Goal: Task Accomplishment & Management: Use online tool/utility

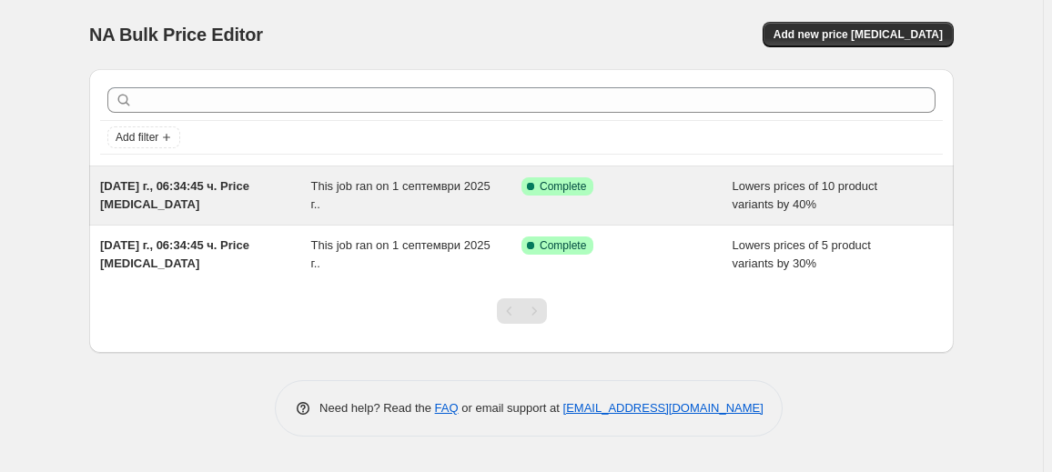
click at [453, 203] on div "This job ran on 1 септември 2025 г.." at bounding box center [416, 195] width 211 height 36
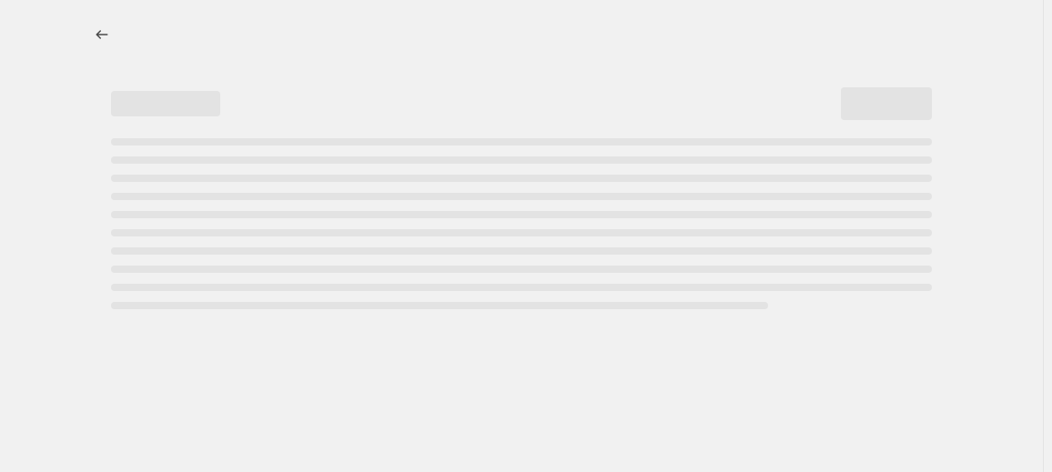
select select "percentage"
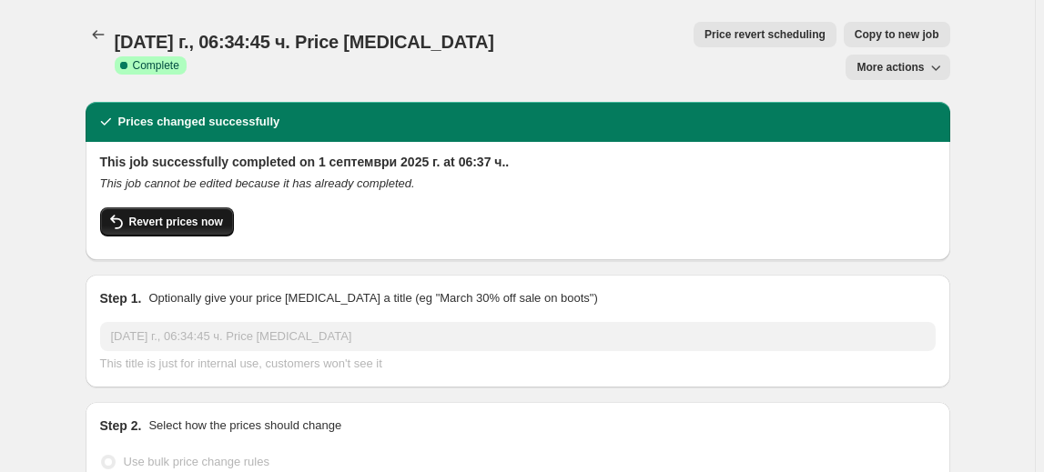
click at [157, 215] on span "Revert prices now" at bounding box center [176, 222] width 94 height 15
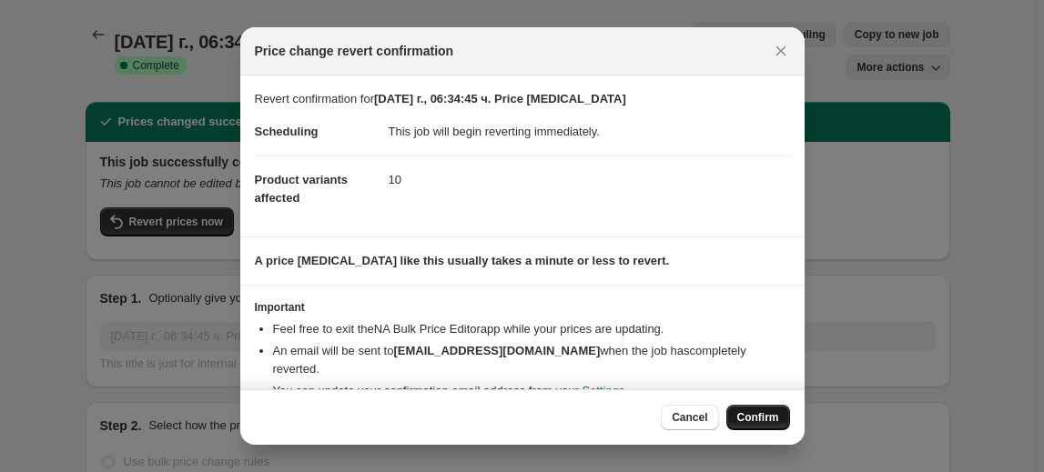
click at [773, 411] on span "Confirm" at bounding box center [758, 417] width 42 height 15
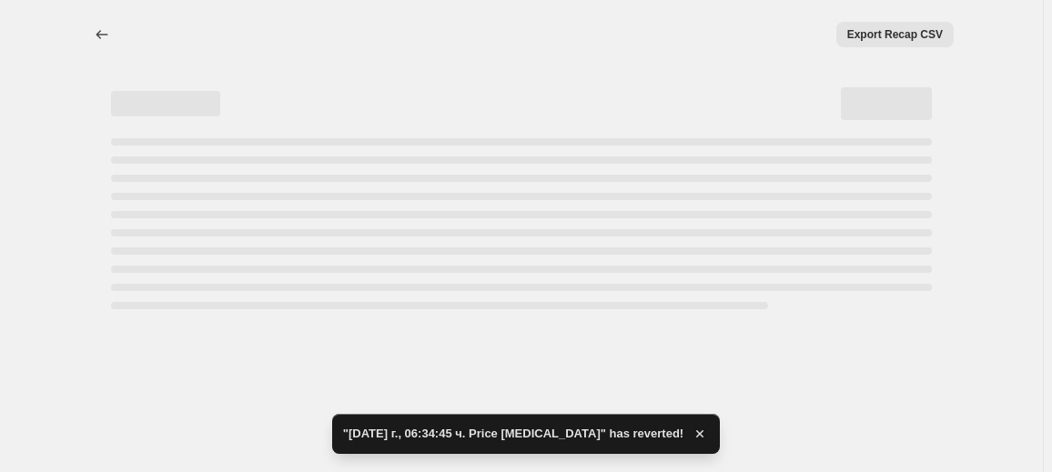
select select "percentage"
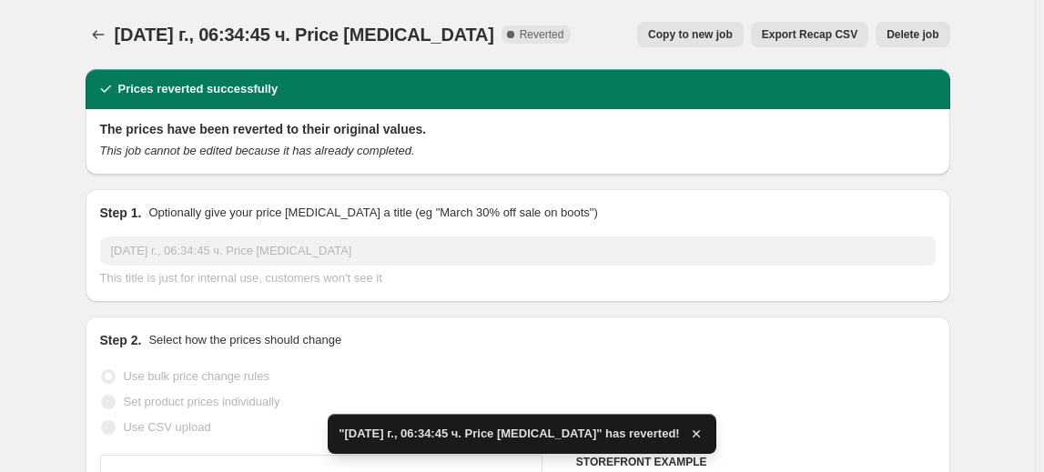
click at [921, 36] on span "Delete job" at bounding box center [912, 34] width 52 height 15
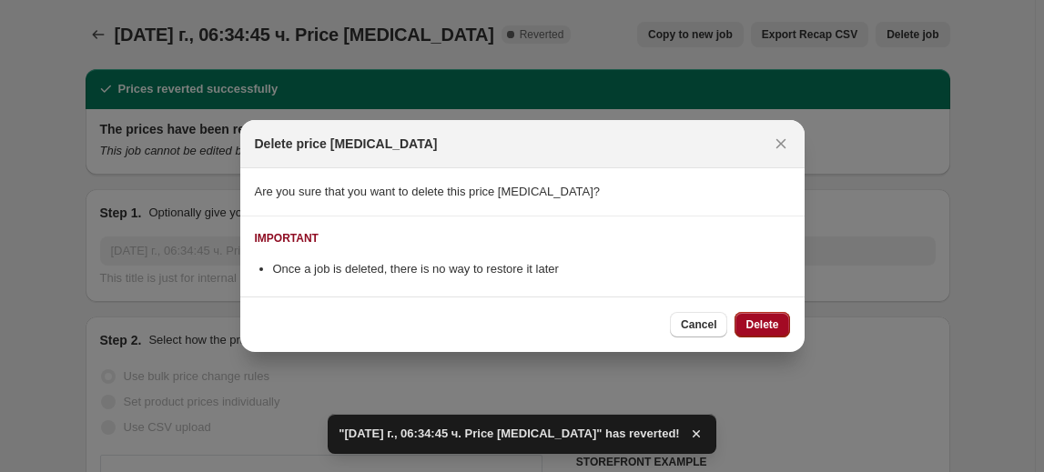
click at [757, 324] on span "Delete" at bounding box center [761, 325] width 33 height 15
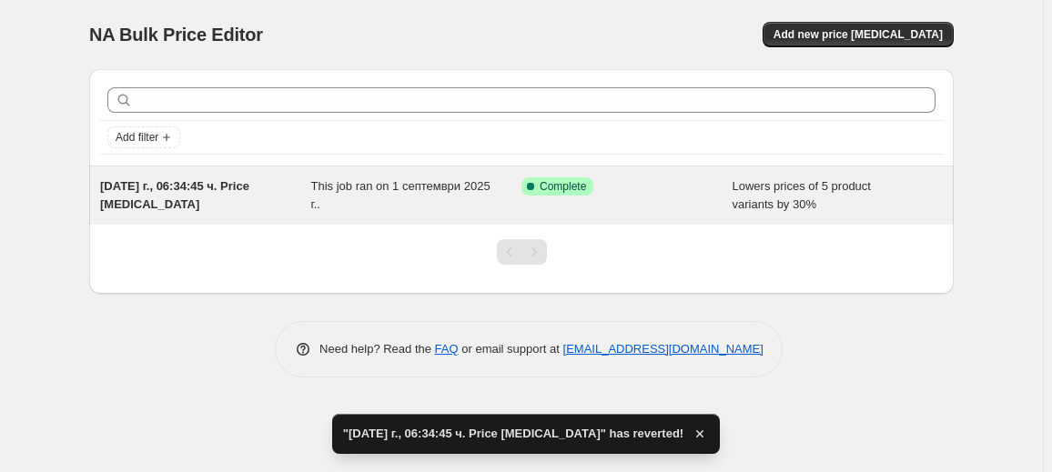
click at [370, 190] on span "This job ran on 1 септември 2025 г.." at bounding box center [400, 195] width 179 height 32
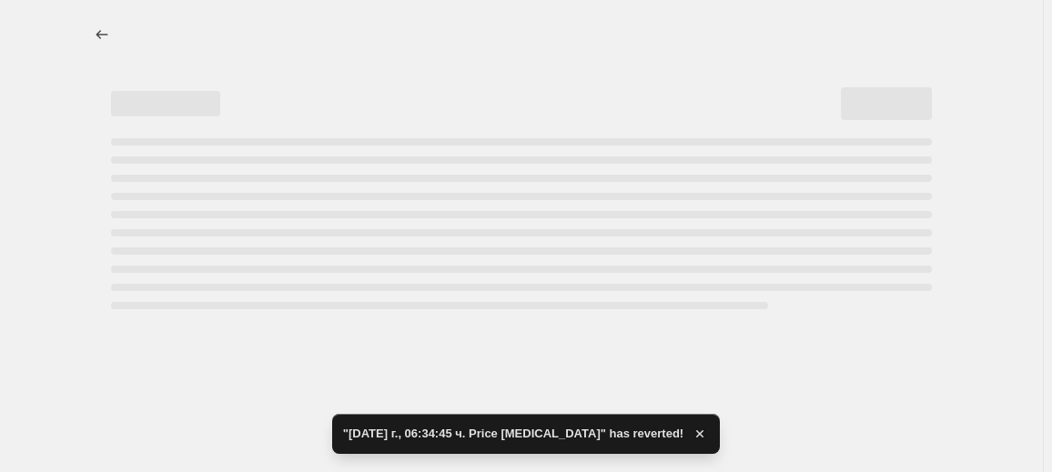
select select "percentage"
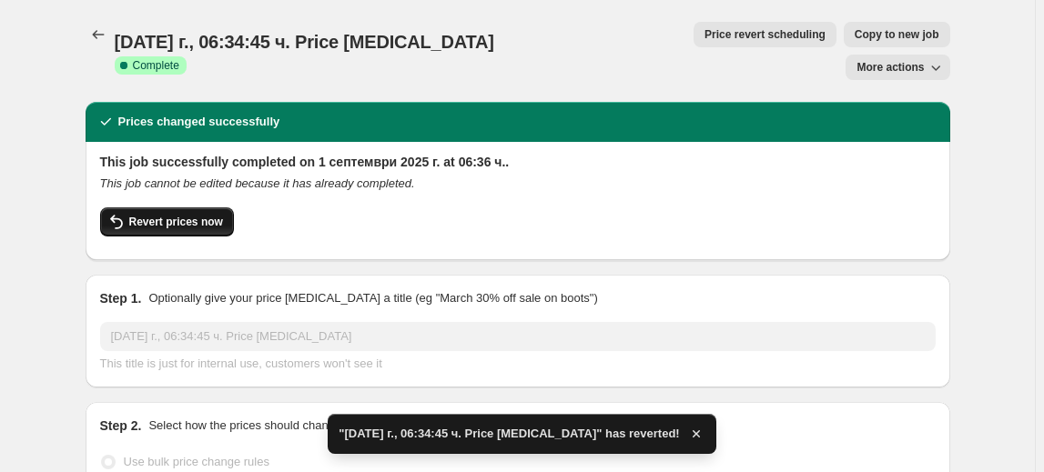
click at [211, 207] on button "Revert prices now" at bounding box center [167, 221] width 134 height 29
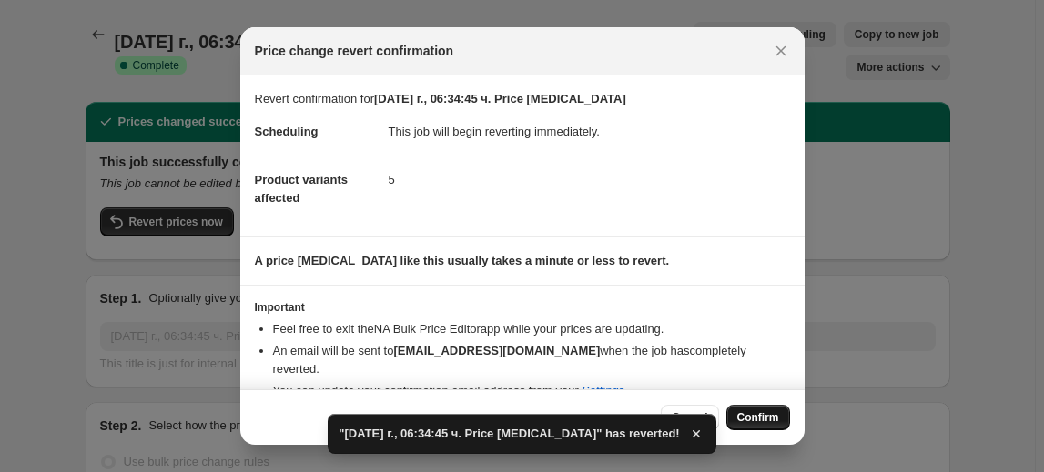
click at [773, 413] on span "Confirm" at bounding box center [758, 417] width 42 height 15
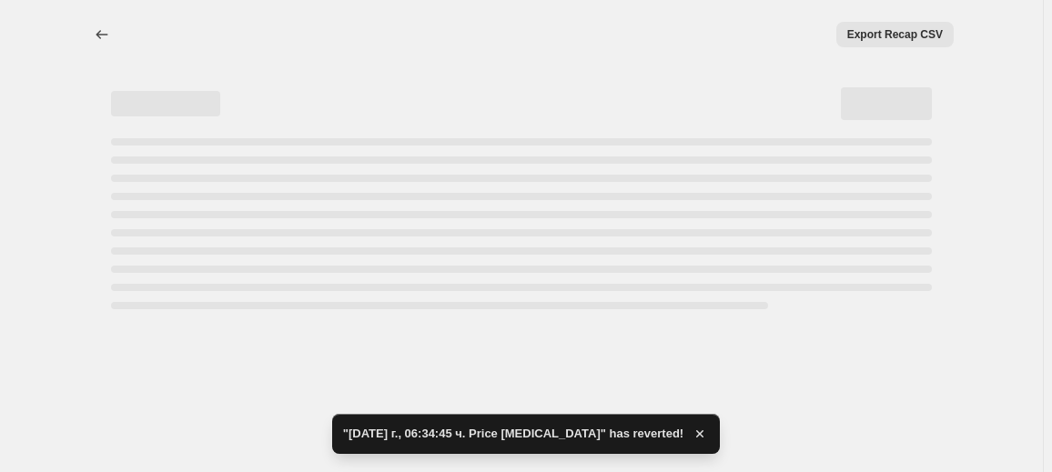
select select "percentage"
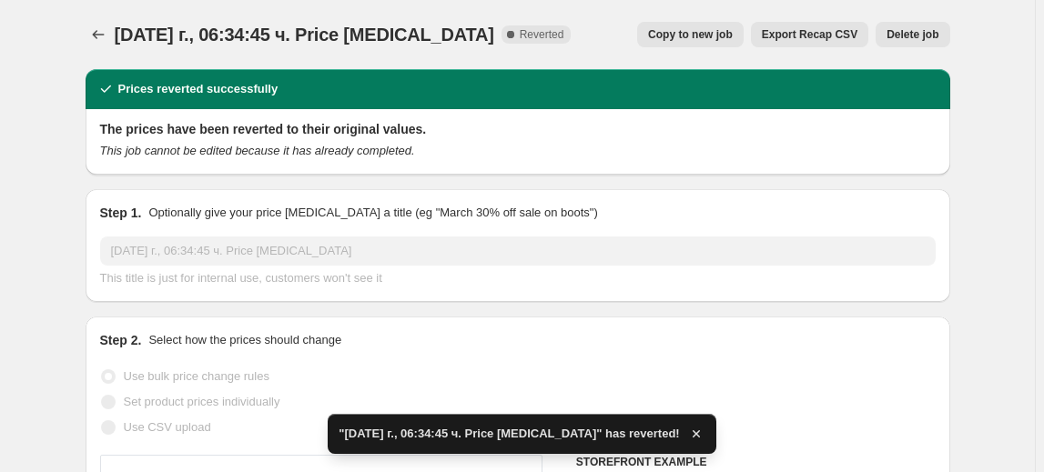
click at [914, 35] on span "Delete job" at bounding box center [912, 34] width 52 height 15
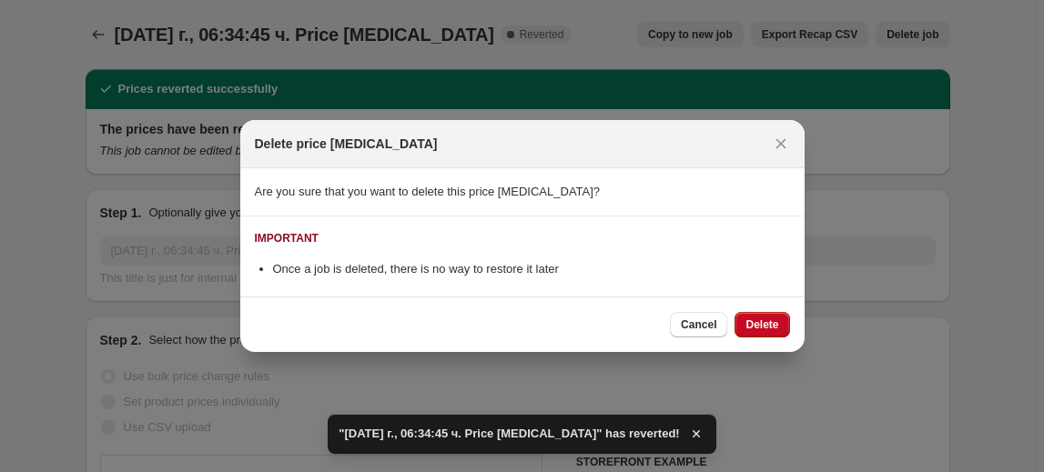
click at [766, 331] on span "Delete" at bounding box center [761, 325] width 33 height 15
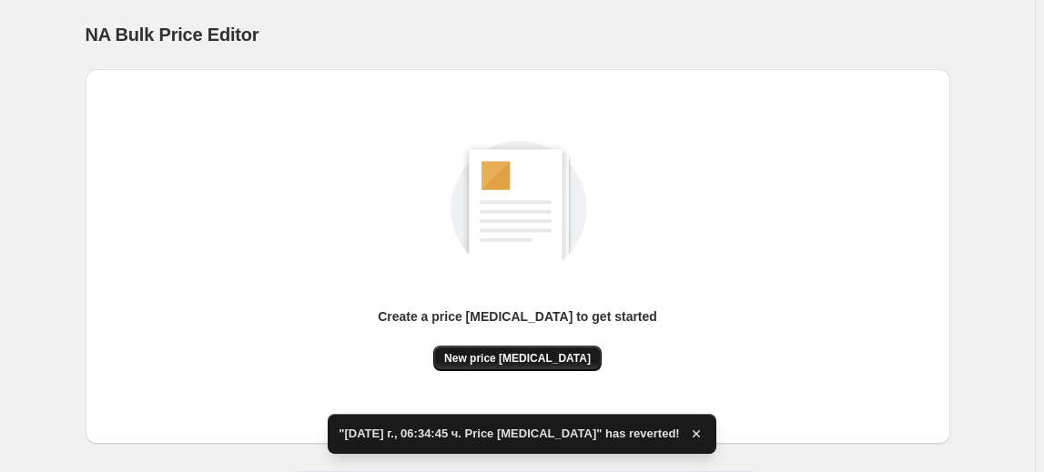
click at [546, 360] on span "New price change job" at bounding box center [517, 358] width 146 height 15
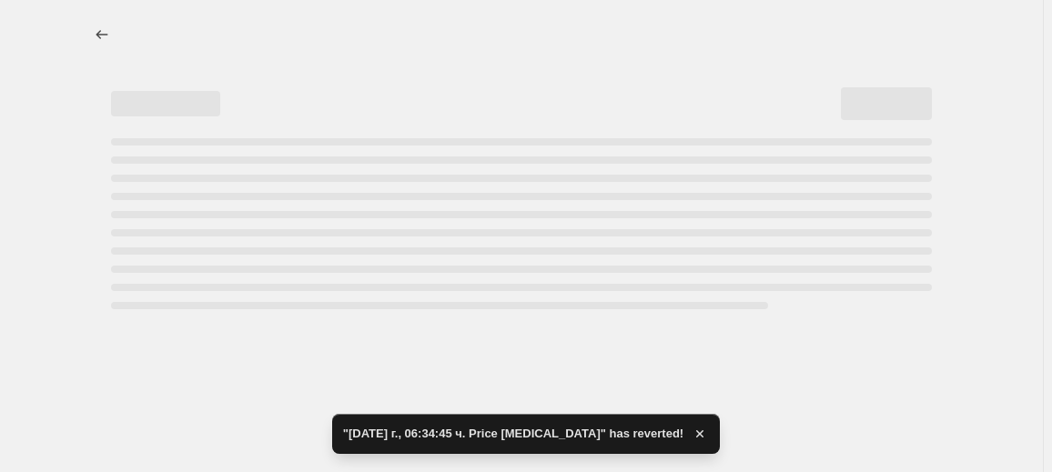
select select "percentage"
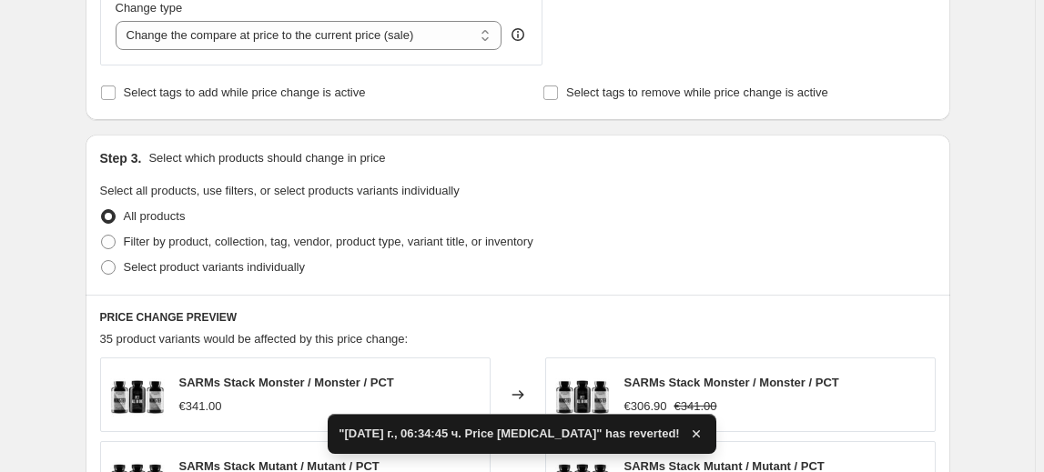
scroll to position [744, 0]
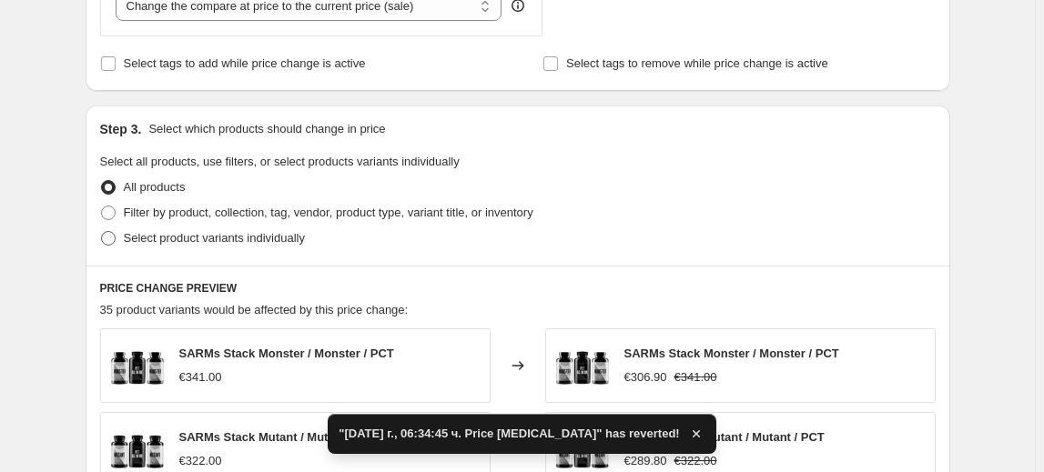
click at [193, 237] on span "Select product variants individually" at bounding box center [214, 238] width 181 height 14
click at [102, 232] on input "Select product variants individually" at bounding box center [101, 231] width 1 height 1
radio input "true"
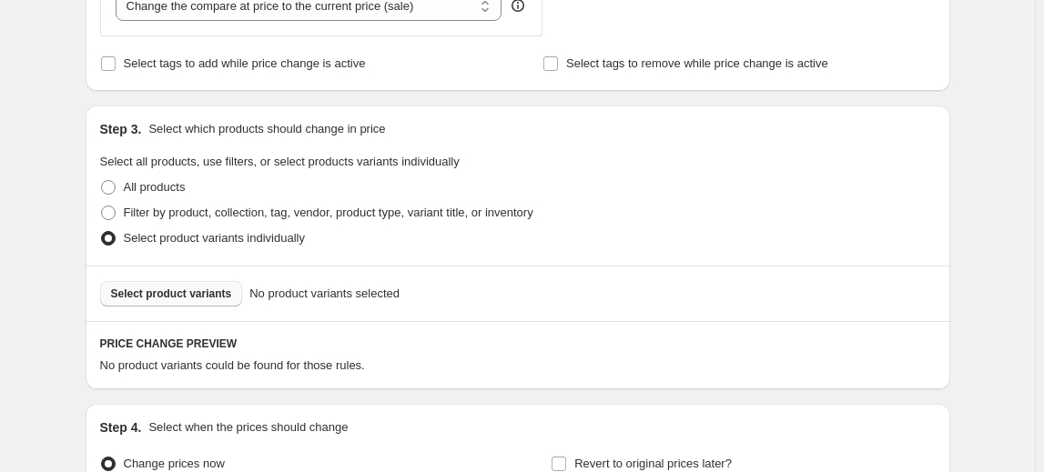
click at [156, 290] on span "Select product variants" at bounding box center [171, 294] width 121 height 15
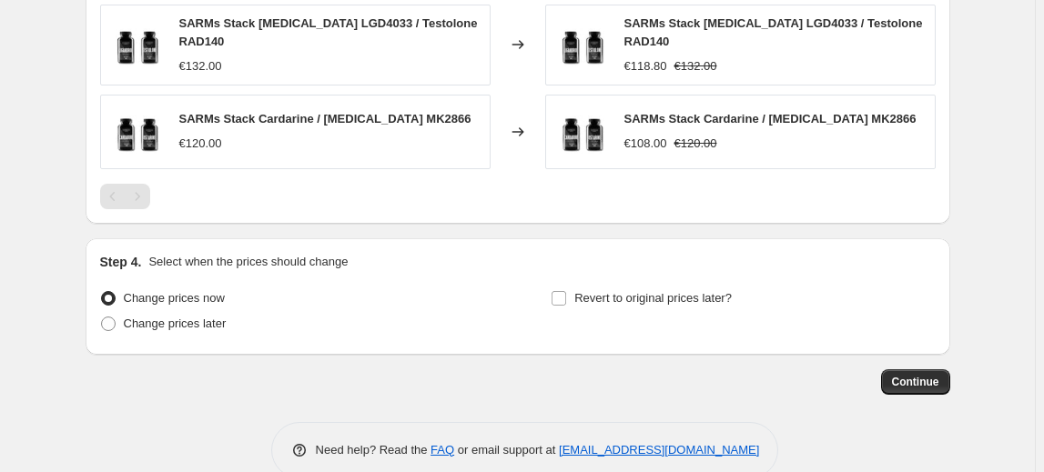
scroll to position [1398, 0]
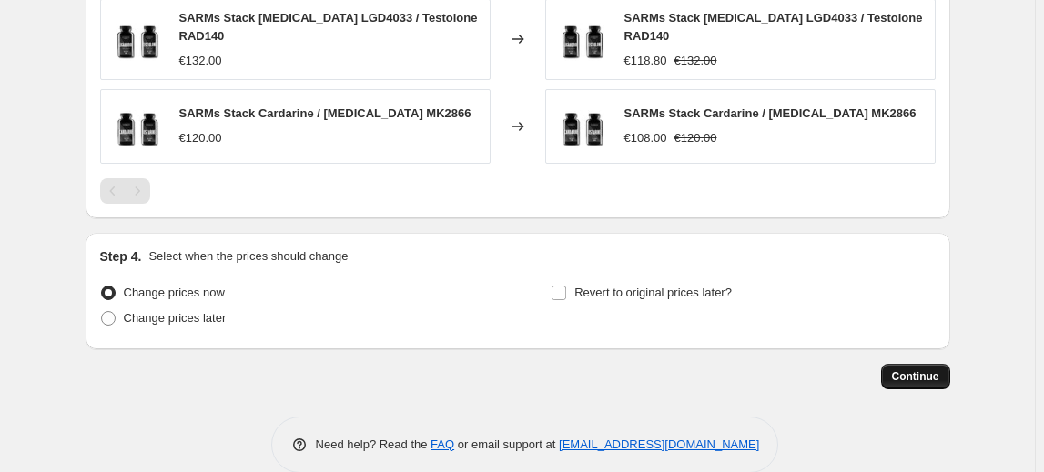
click at [939, 369] on span "Continue" at bounding box center [915, 376] width 47 height 15
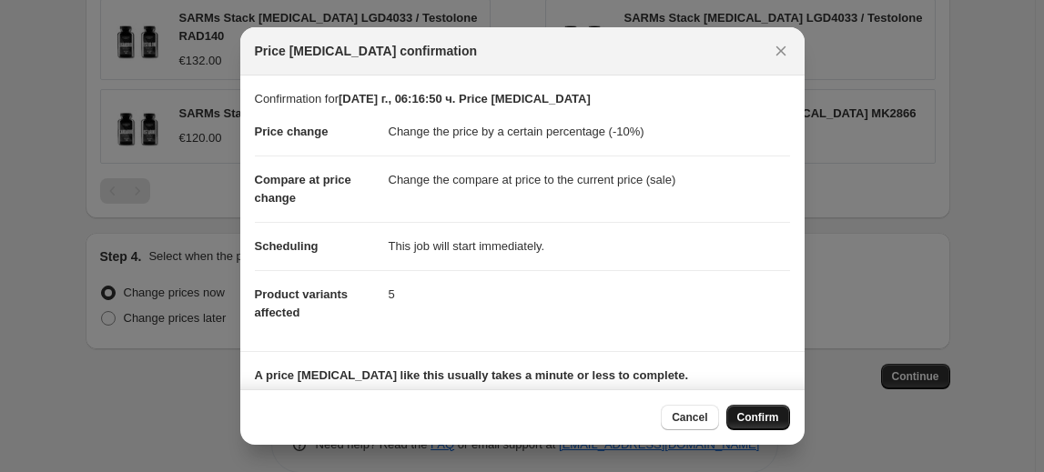
click at [769, 425] on button "Confirm" at bounding box center [758, 417] width 64 height 25
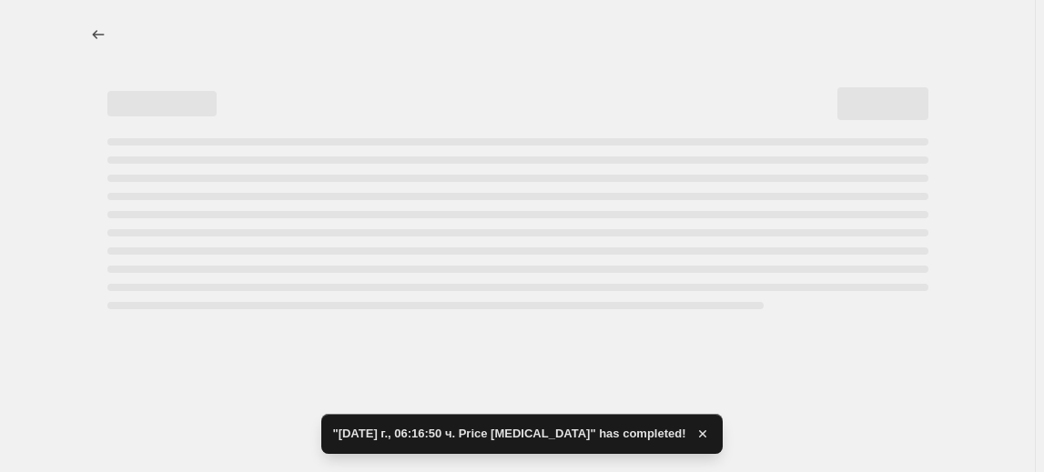
select select "percentage"
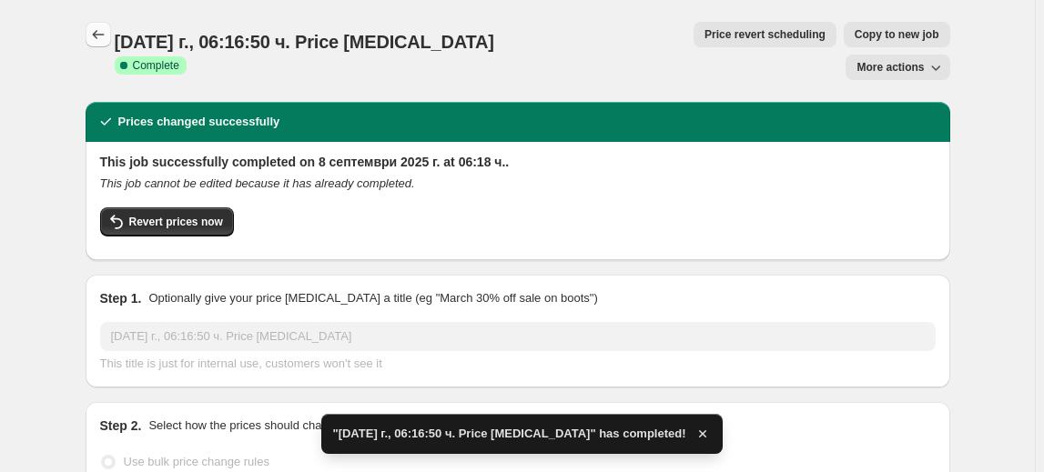
click at [96, 44] on button "Price change jobs" at bounding box center [98, 34] width 25 height 25
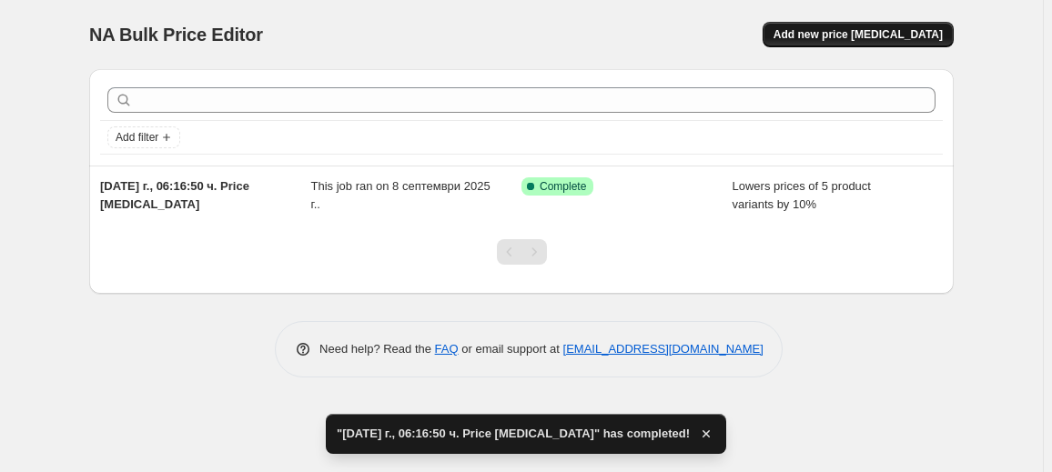
click at [865, 39] on span "Add new price change job" at bounding box center [857, 34] width 169 height 15
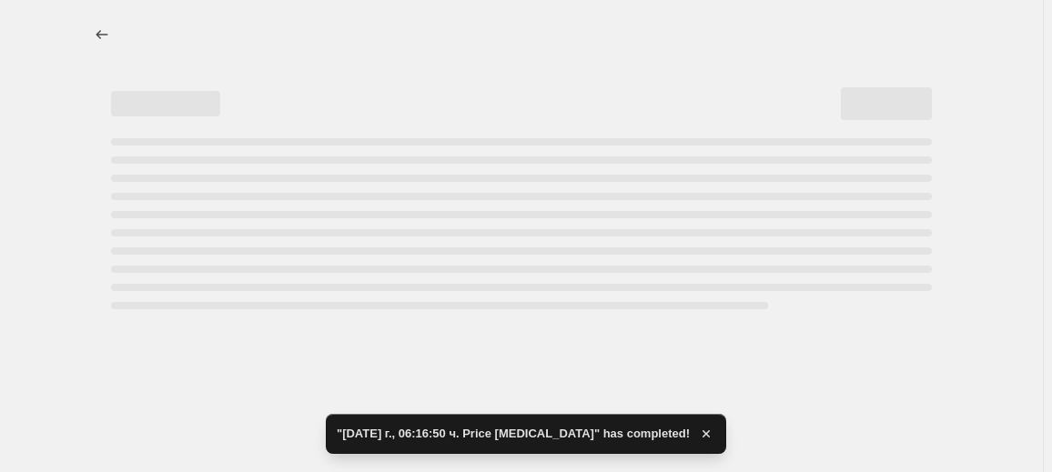
select select "percentage"
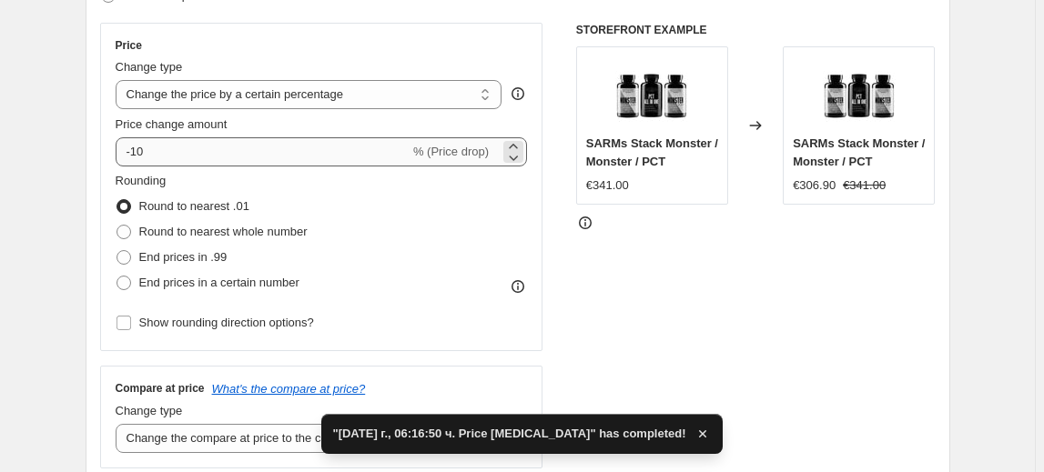
scroll to position [248, 0]
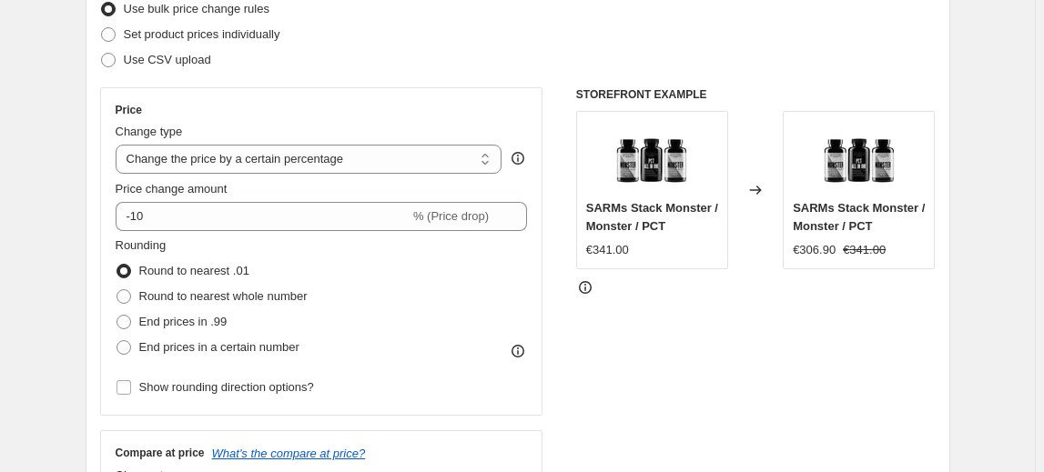
drag, startPoint x: 126, startPoint y: 195, endPoint x: 138, endPoint y: 201, distance: 14.2
click at [126, 194] on span "Price change amount" at bounding box center [172, 189] width 112 height 14
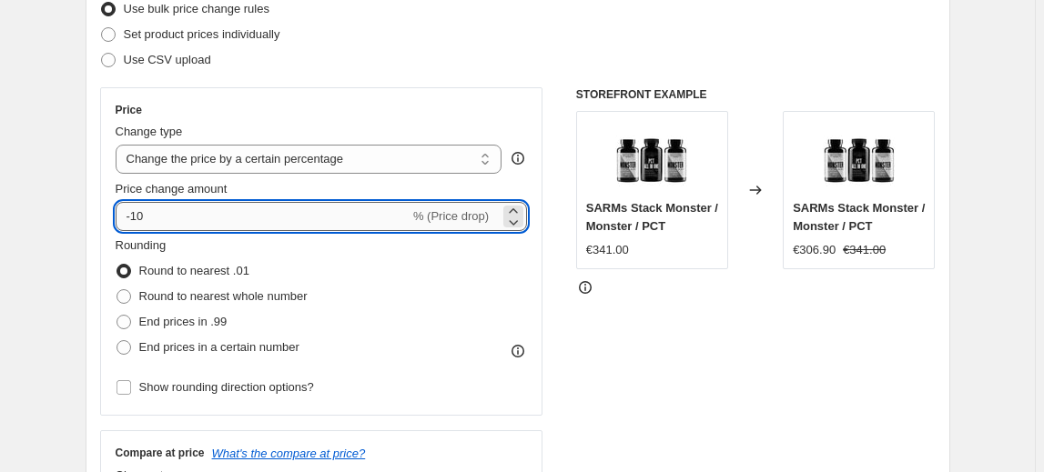
click at [126, 202] on input "-10" at bounding box center [263, 216] width 294 height 29
click at [140, 220] on input "-10" at bounding box center [263, 216] width 294 height 29
type input "-20"
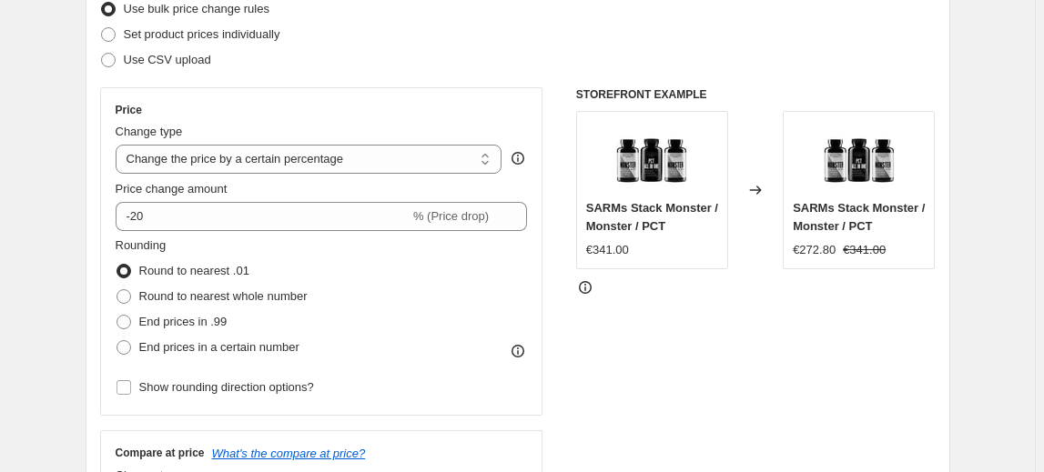
click at [192, 250] on fieldset "Rounding Round to nearest .01 Round to nearest whole number End prices in .99 E…" at bounding box center [212, 299] width 192 height 124
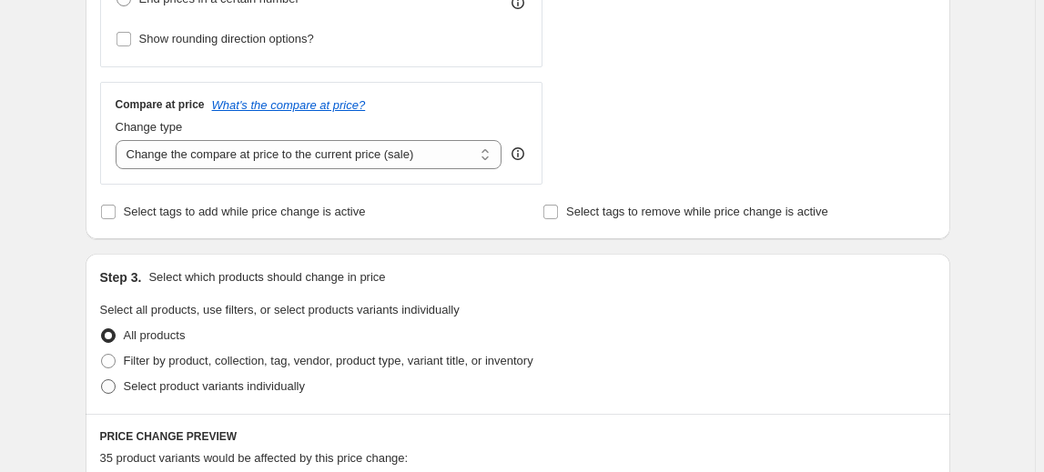
scroll to position [662, 0]
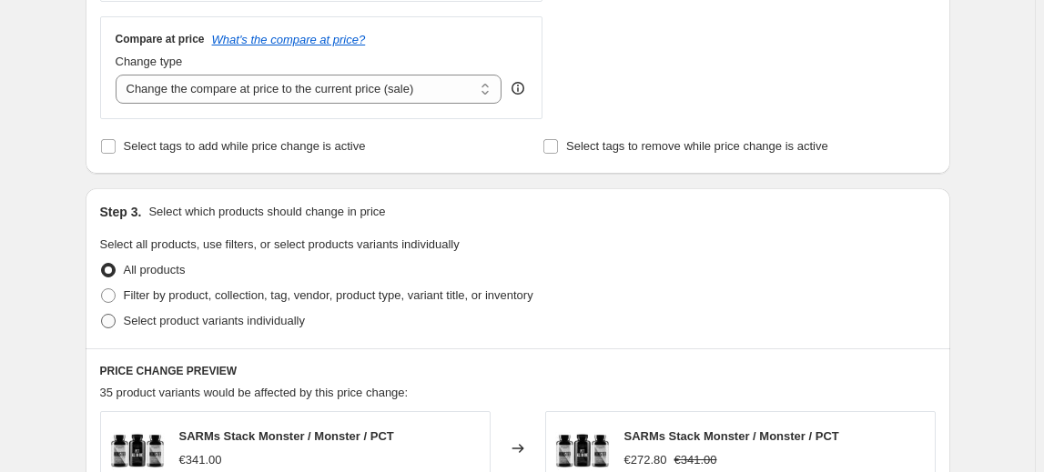
click at [248, 324] on span "Select product variants individually" at bounding box center [214, 321] width 181 height 14
click at [102, 315] on input "Select product variants individually" at bounding box center [101, 314] width 1 height 1
radio input "true"
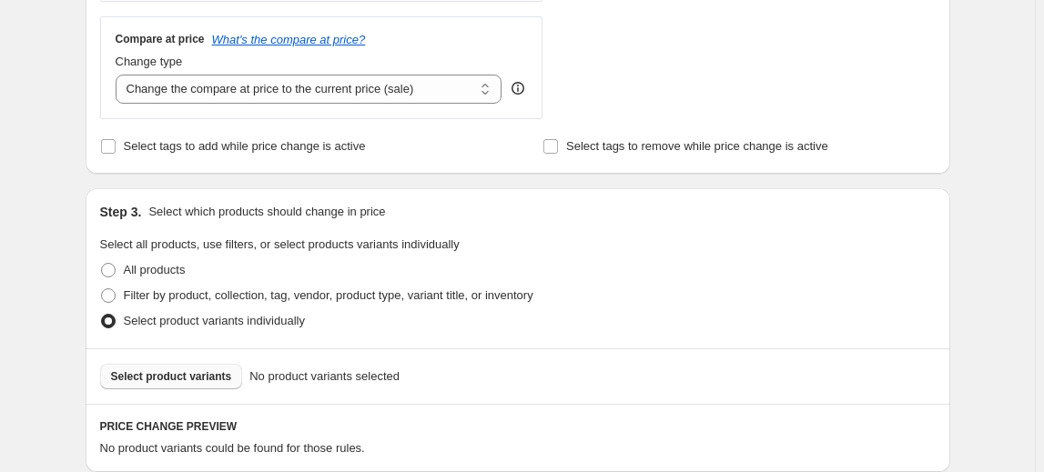
click at [182, 378] on span "Select product variants" at bounding box center [171, 376] width 121 height 15
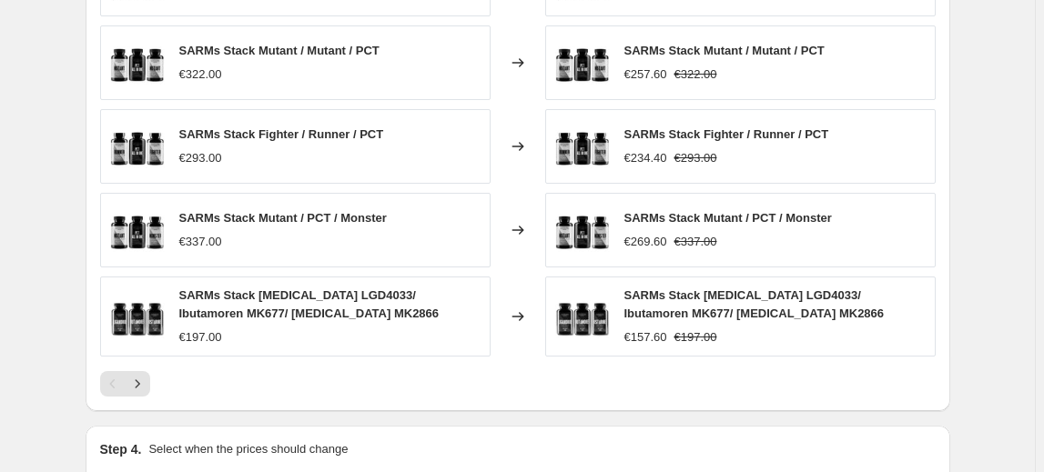
scroll to position [1404, 0]
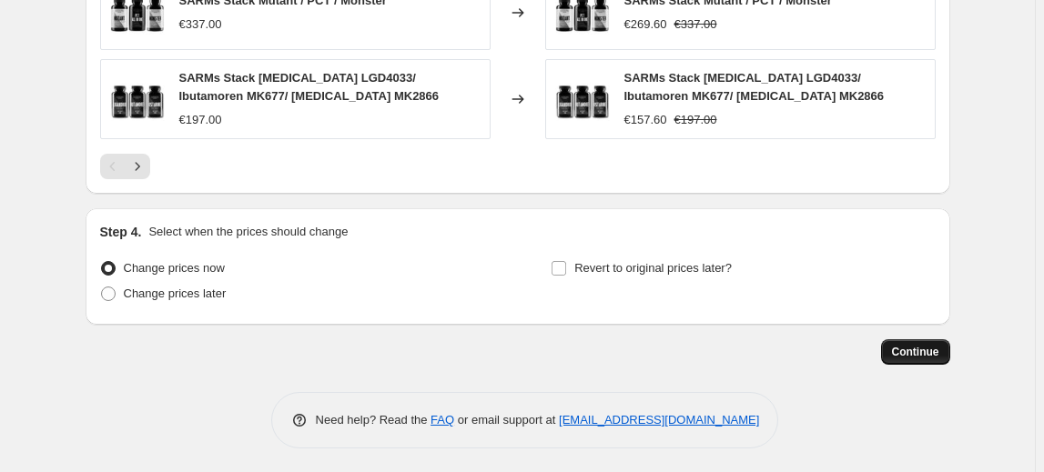
click at [922, 345] on span "Continue" at bounding box center [915, 352] width 47 height 15
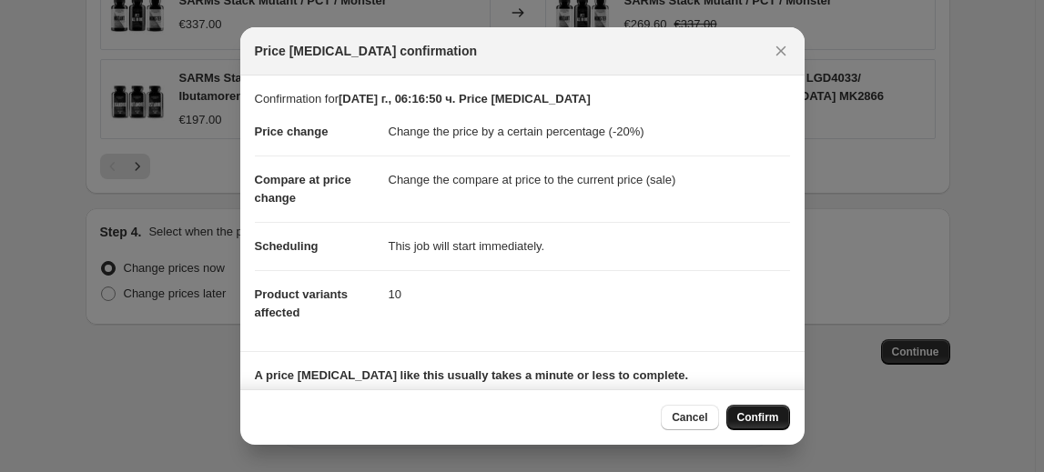
click at [762, 416] on span "Confirm" at bounding box center [758, 417] width 42 height 15
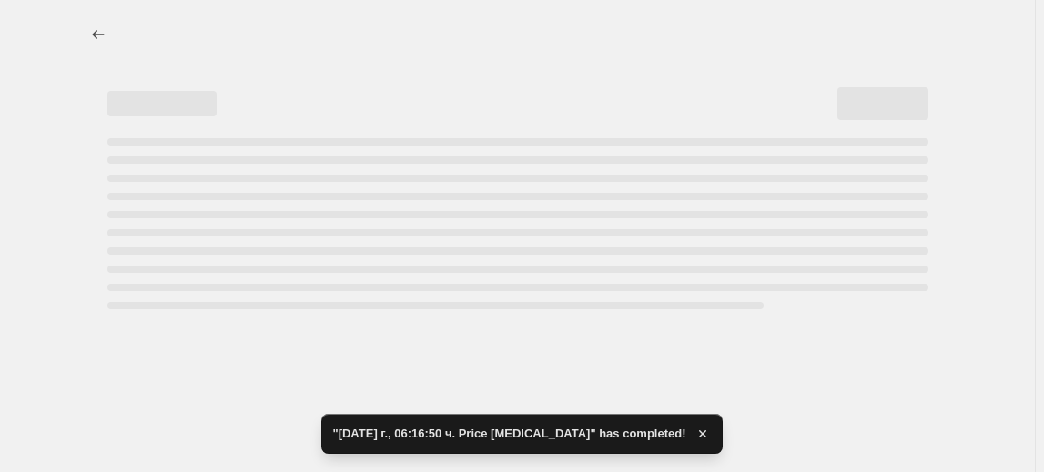
select select "percentage"
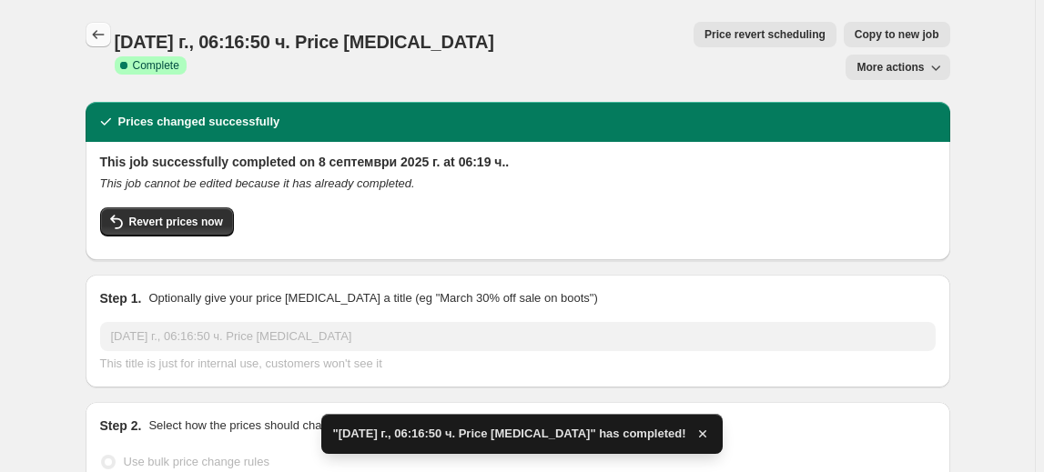
click at [101, 40] on icon "Price change jobs" at bounding box center [98, 34] width 18 height 18
